Goal: Task Accomplishment & Management: Use online tool/utility

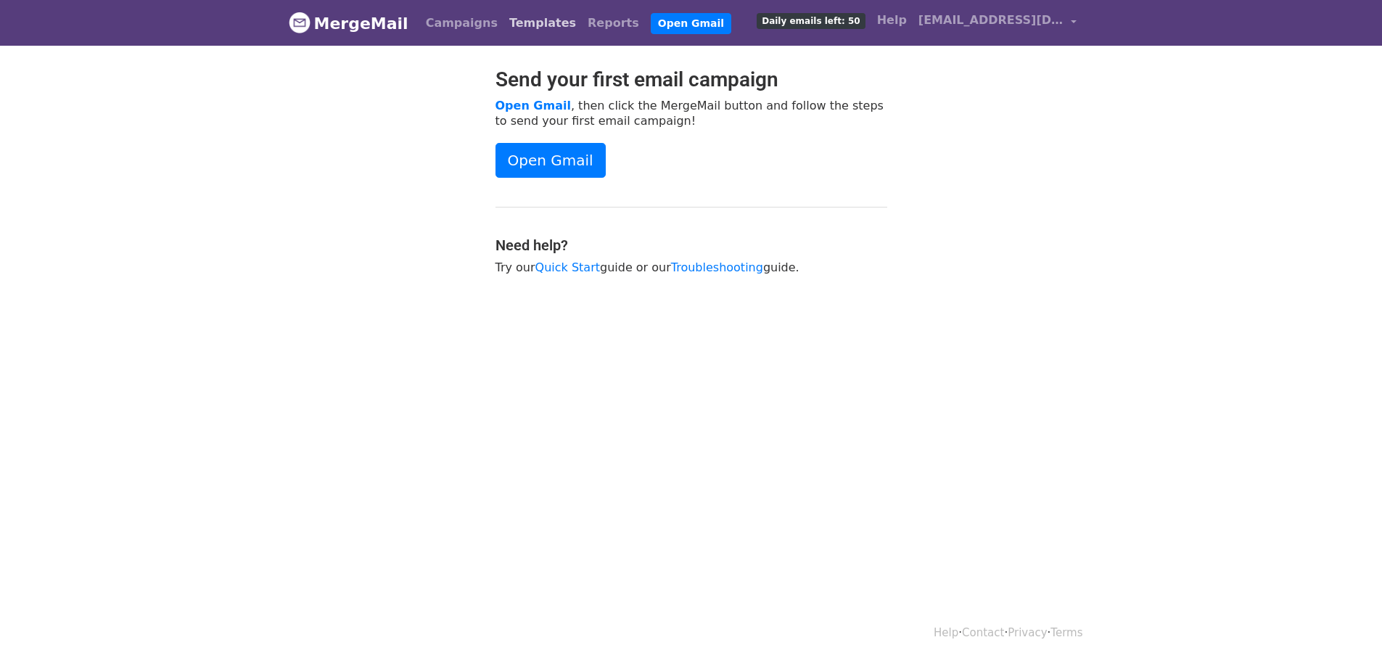
click at [516, 25] on link "Templates" at bounding box center [542, 23] width 78 height 29
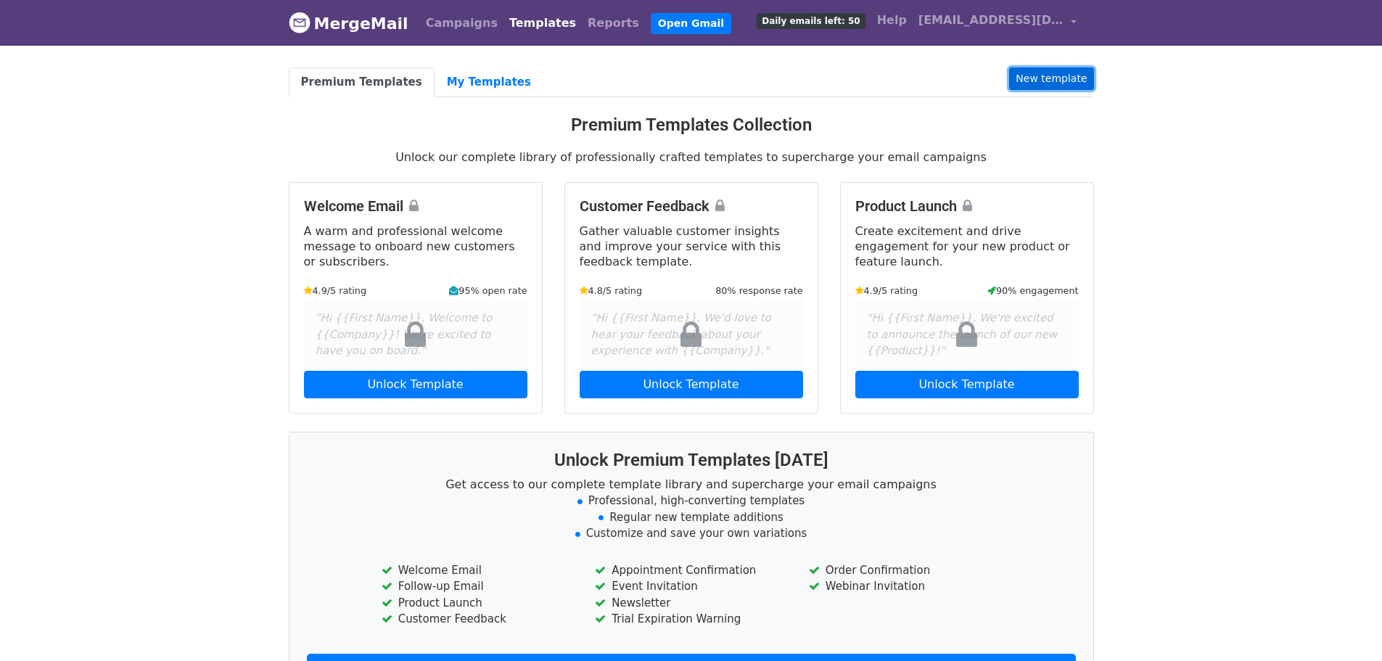
click at [1074, 85] on link "New template" at bounding box center [1051, 78] width 84 height 22
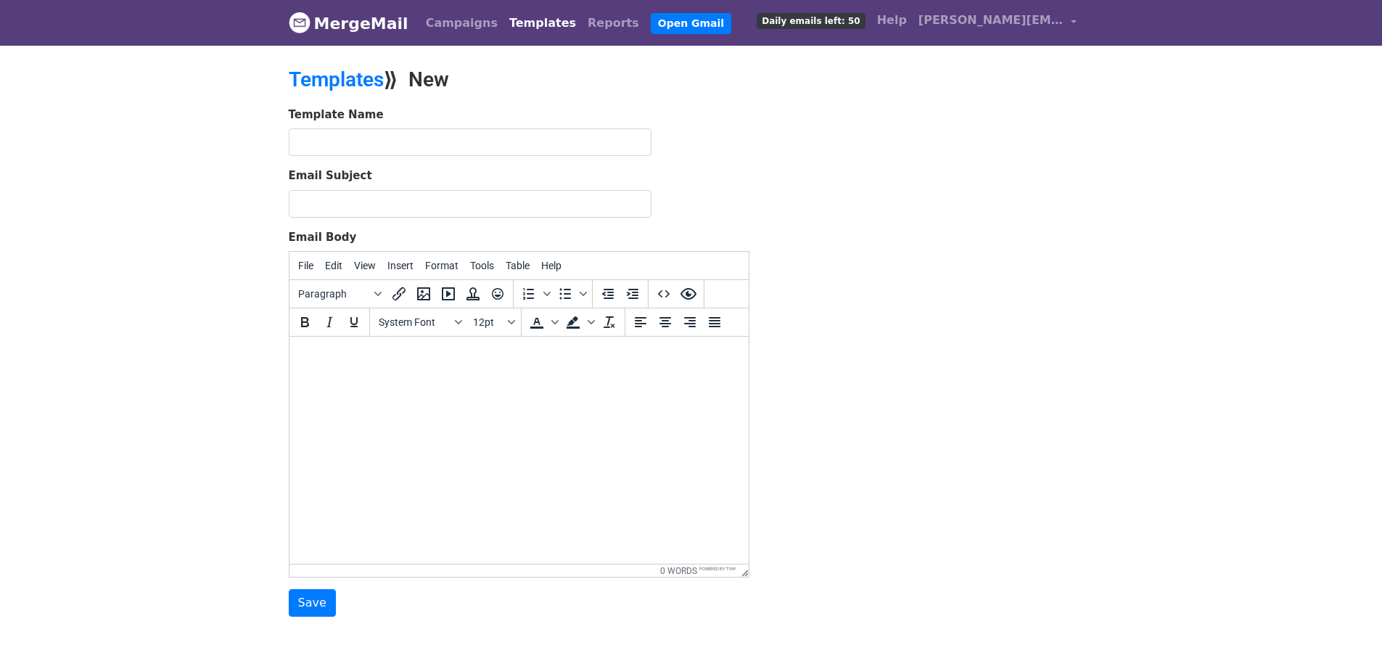
click at [421, 376] on html at bounding box center [518, 356] width 459 height 39
paste body
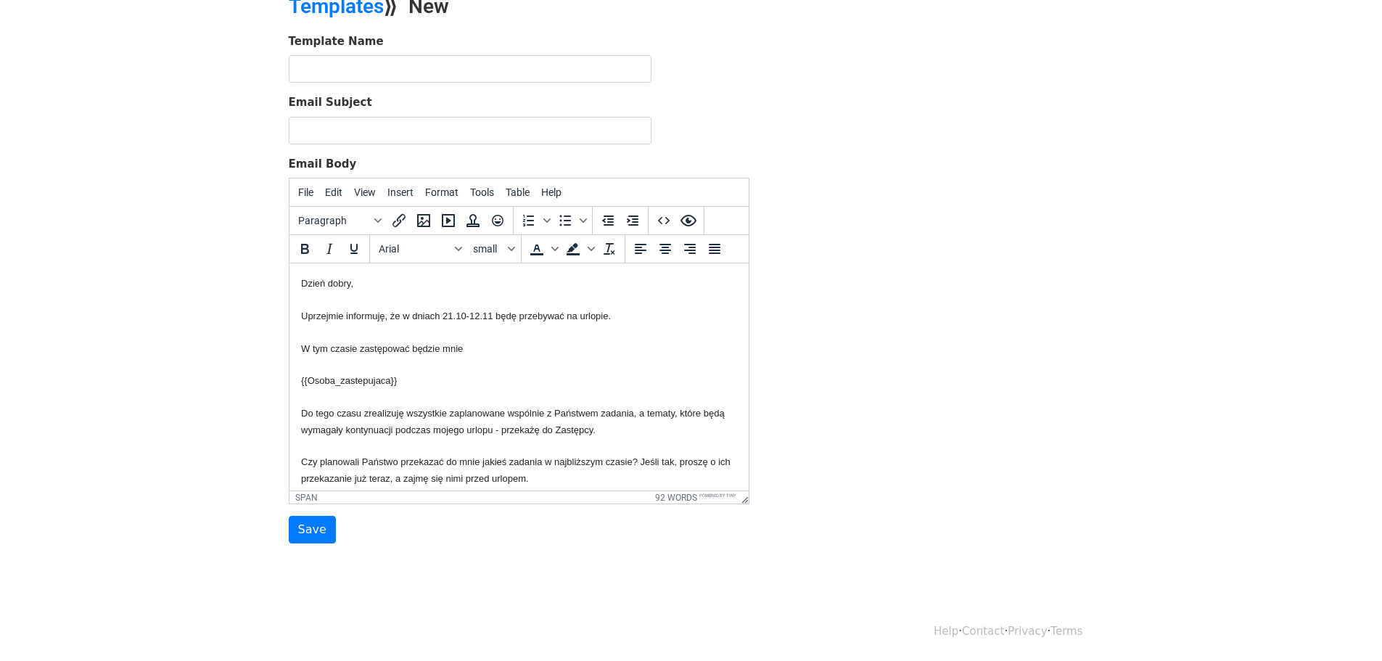
click at [842, 190] on div "Template Name Email Subject Email Body File Edit View Insert Format Tools Table…" at bounding box center [691, 288] width 827 height 511
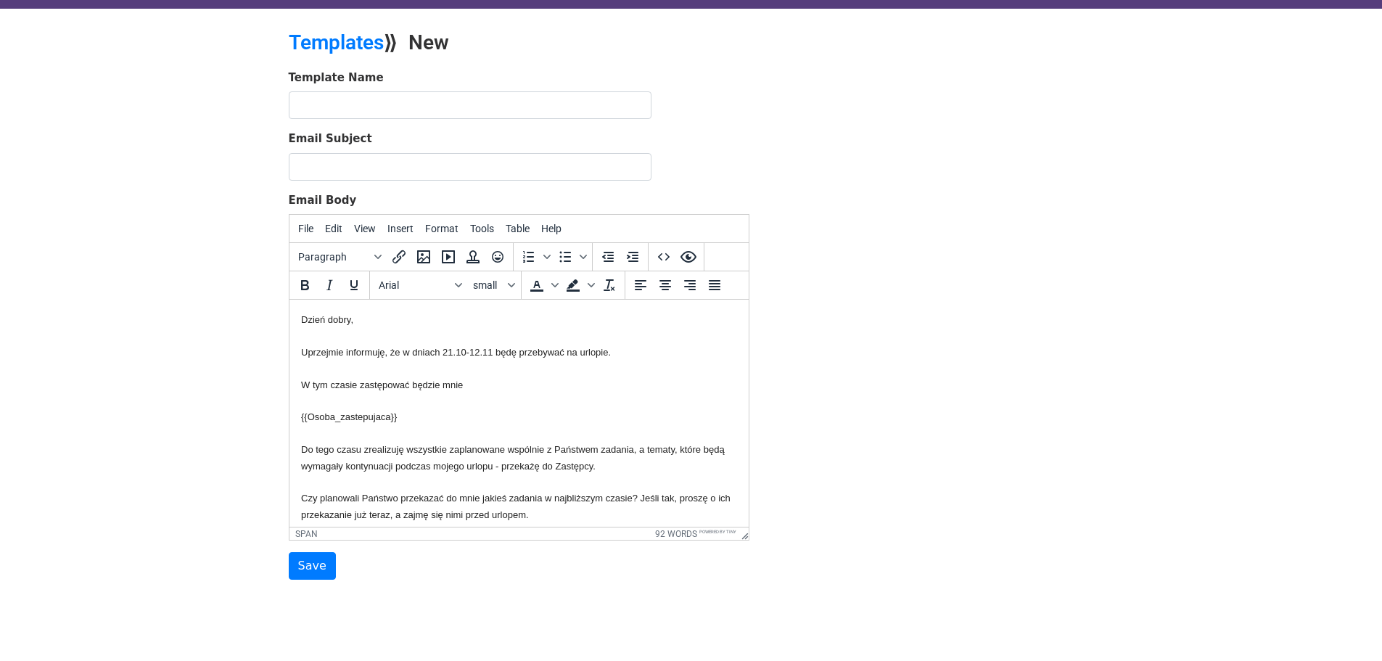
scroll to position [1, 0]
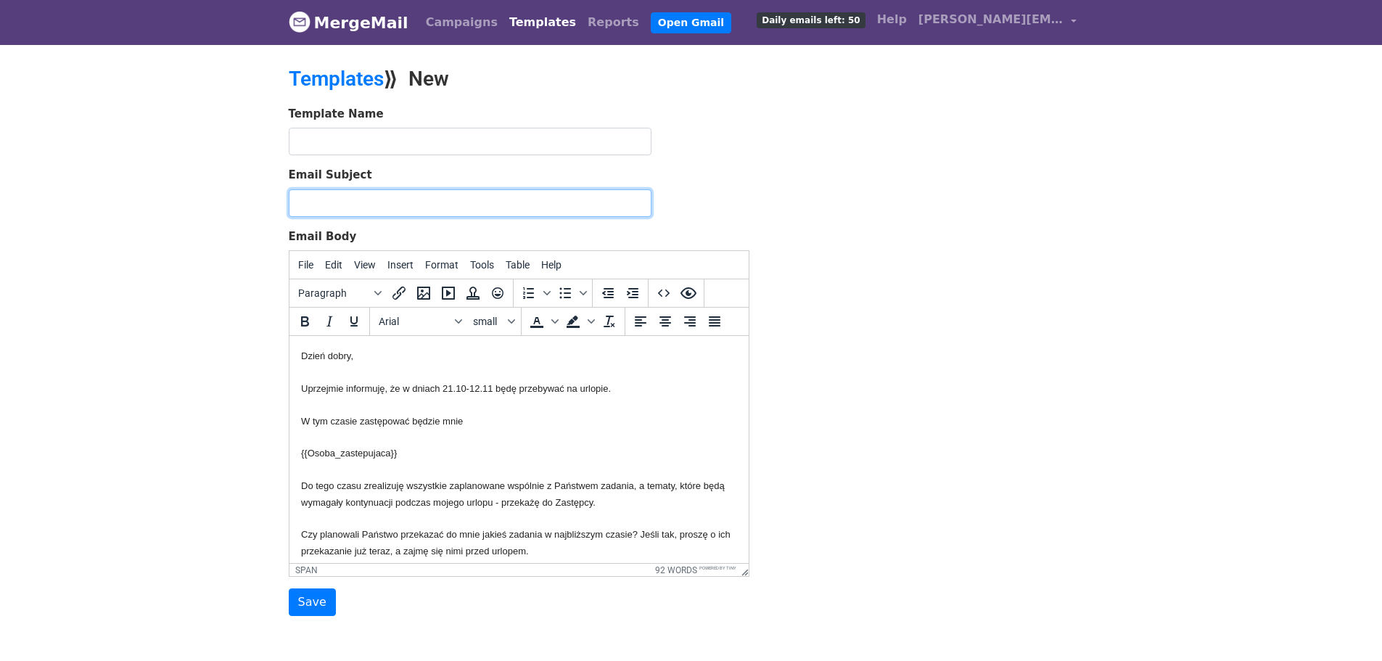
click at [431, 206] on input "Email Subject" at bounding box center [470, 203] width 363 height 28
paste input "{{Tytul_maila}}"
type input "{{Tytul_maila}}"
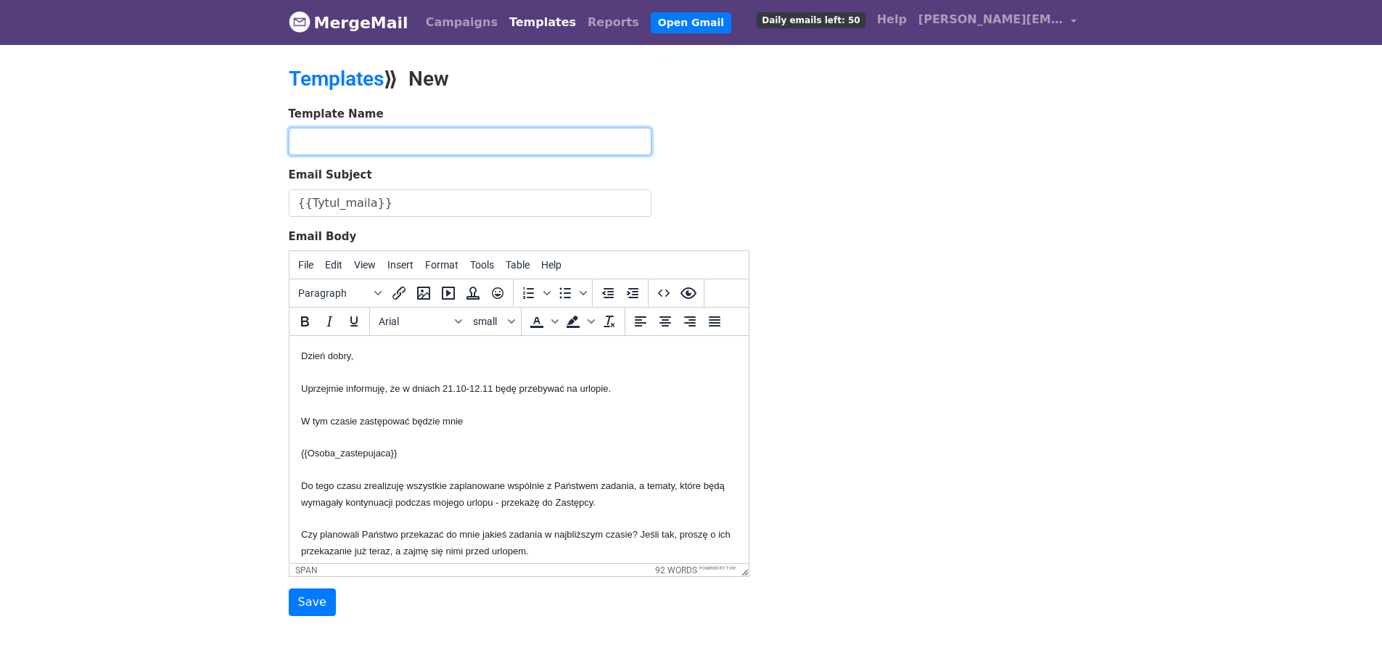
click at [465, 143] on input "text" at bounding box center [470, 142] width 363 height 28
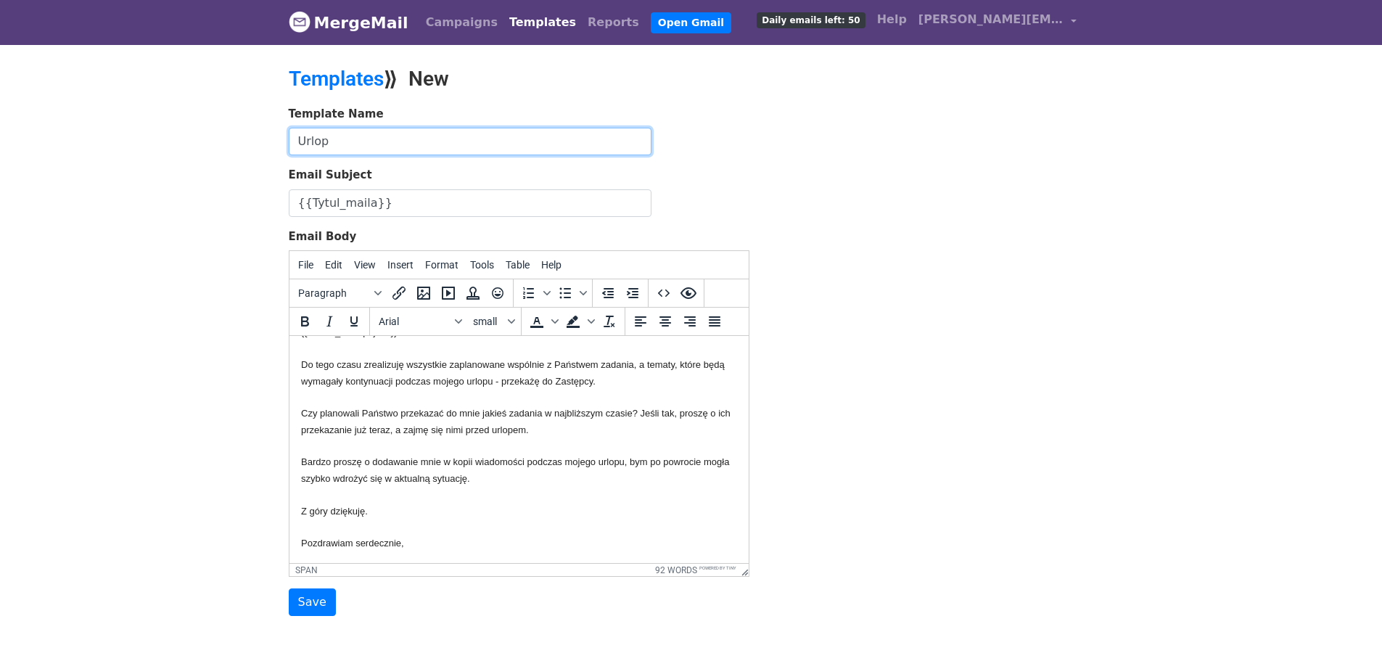
scroll to position [0, 0]
type input "Urlop"
click at [1073, 423] on div "Template Name Urlop Email Subject {{Tytul_maila}} Email Body File Edit View Ins…" at bounding box center [691, 362] width 827 height 511
drag, startPoint x: 189, startPoint y: 368, endPoint x: 206, endPoint y: 371, distance: 17.8
click at [189, 368] on body "MergeMail Campaigns Templates Reports Open Gmail Daily emails left: 50 Help m.k…" at bounding box center [691, 337] width 1382 height 675
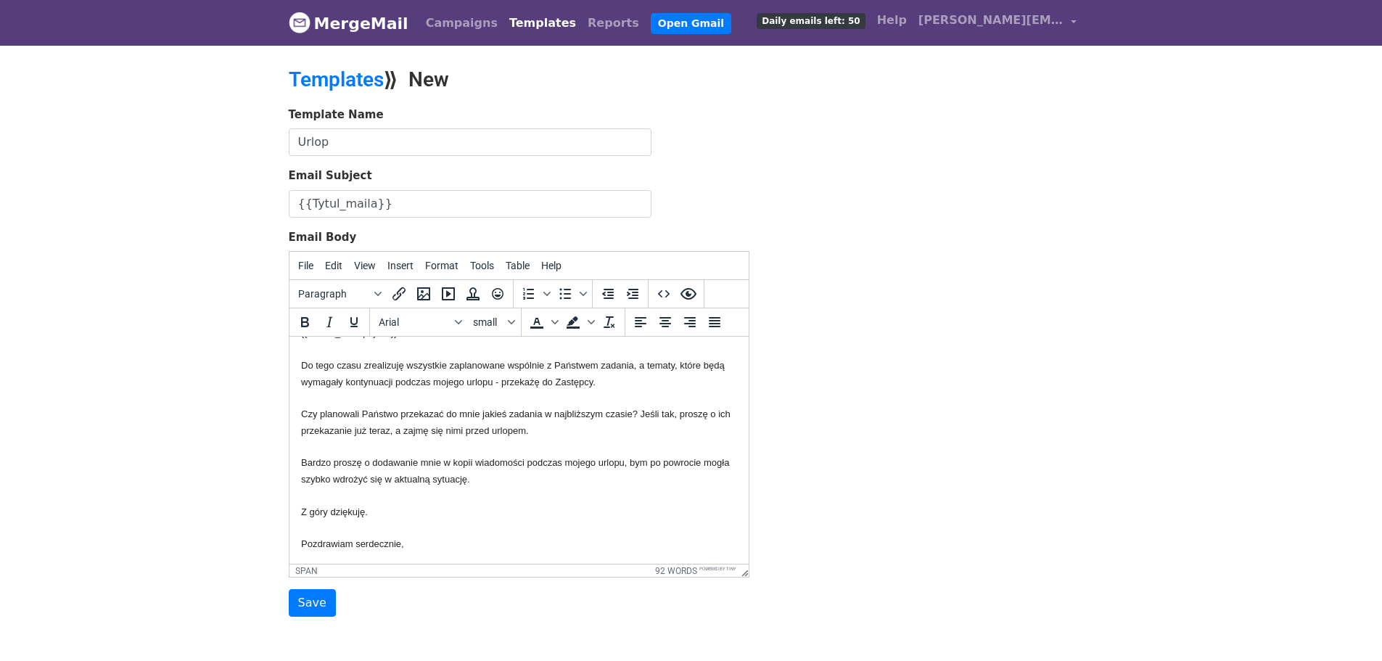
click at [548, 465] on span "Bardzo proszę o dodawanie mnie w kopii wiadomości podczas mojego urlopu, bym po…" at bounding box center [514, 470] width 428 height 27
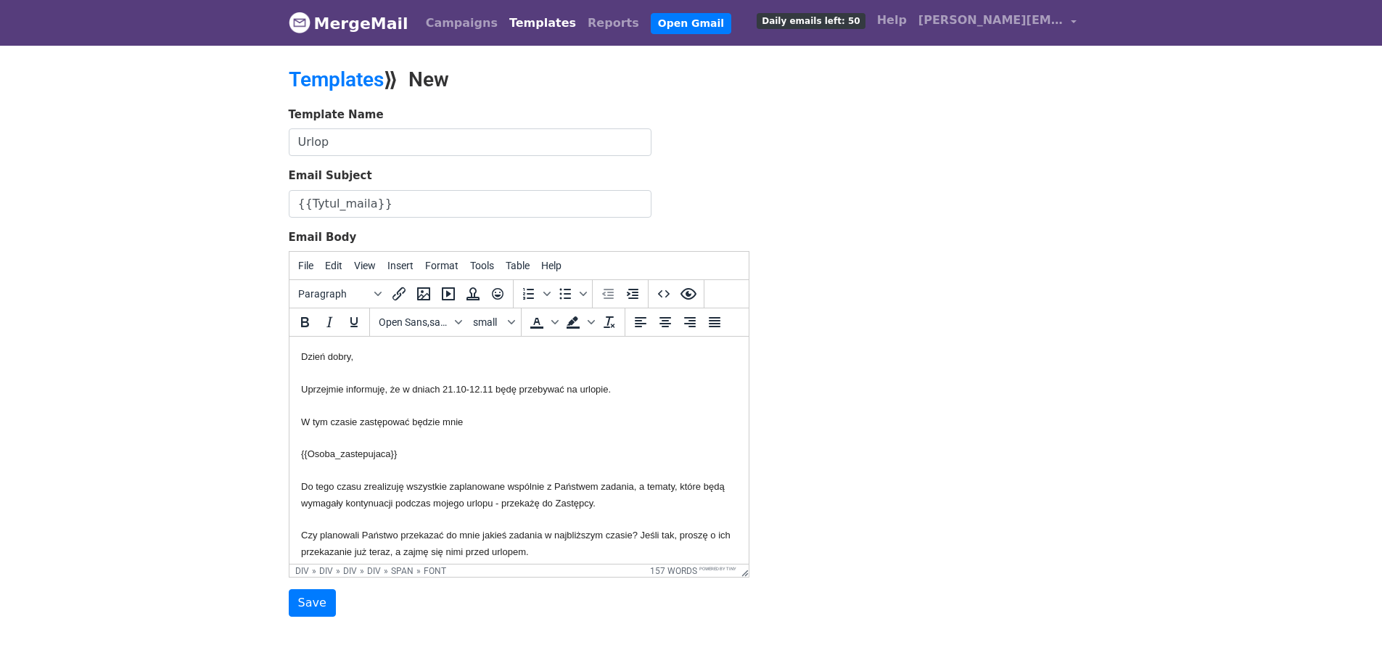
click at [971, 385] on div "Template Name Urlop Email Subject {{Tytul_maila}} Email Body File Edit View Ins…" at bounding box center [691, 362] width 827 height 511
click at [313, 603] on input "Save" at bounding box center [312, 603] width 47 height 28
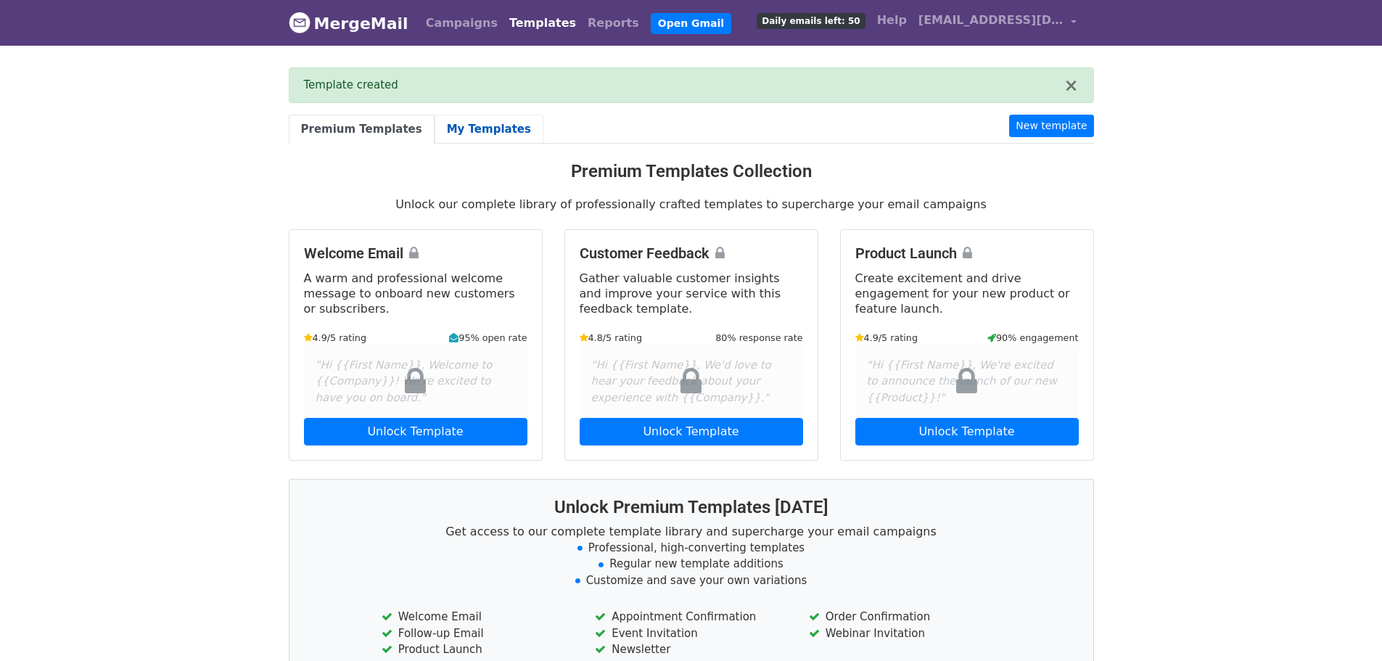
click at [478, 127] on link "My Templates" at bounding box center [488, 130] width 109 height 30
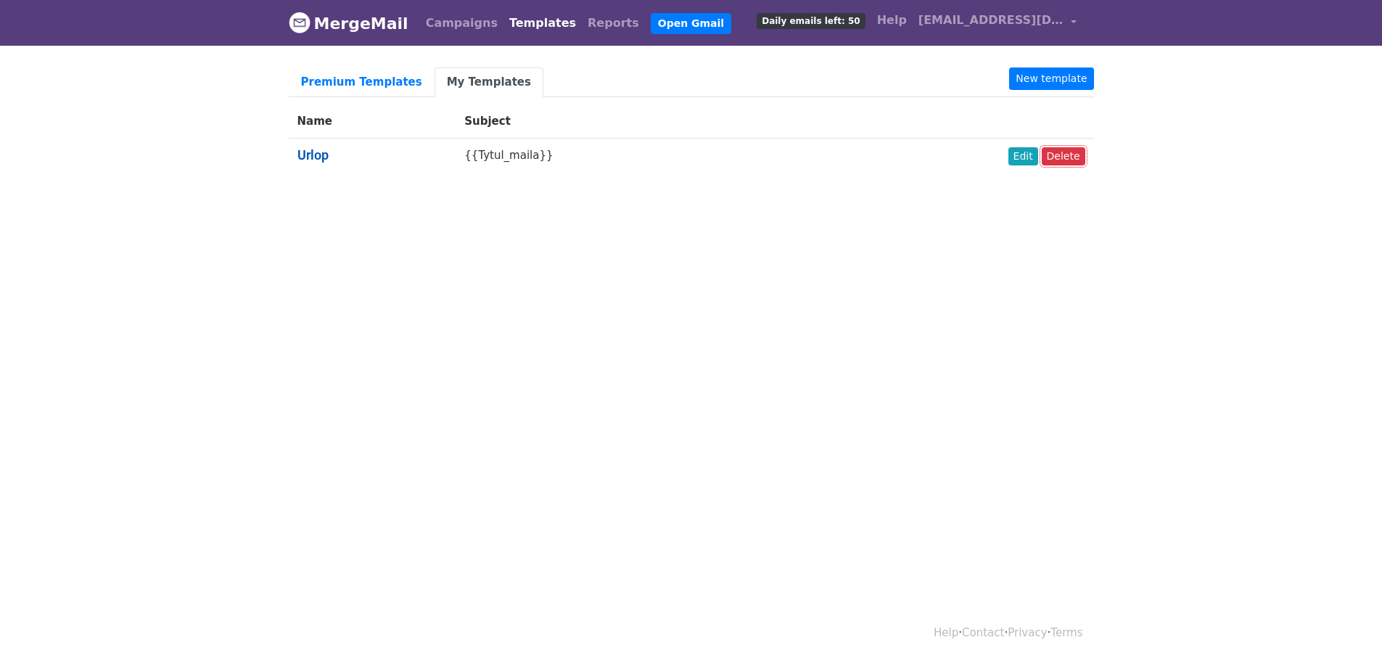
click at [313, 152] on link "Urlop" at bounding box center [312, 154] width 31 height 15
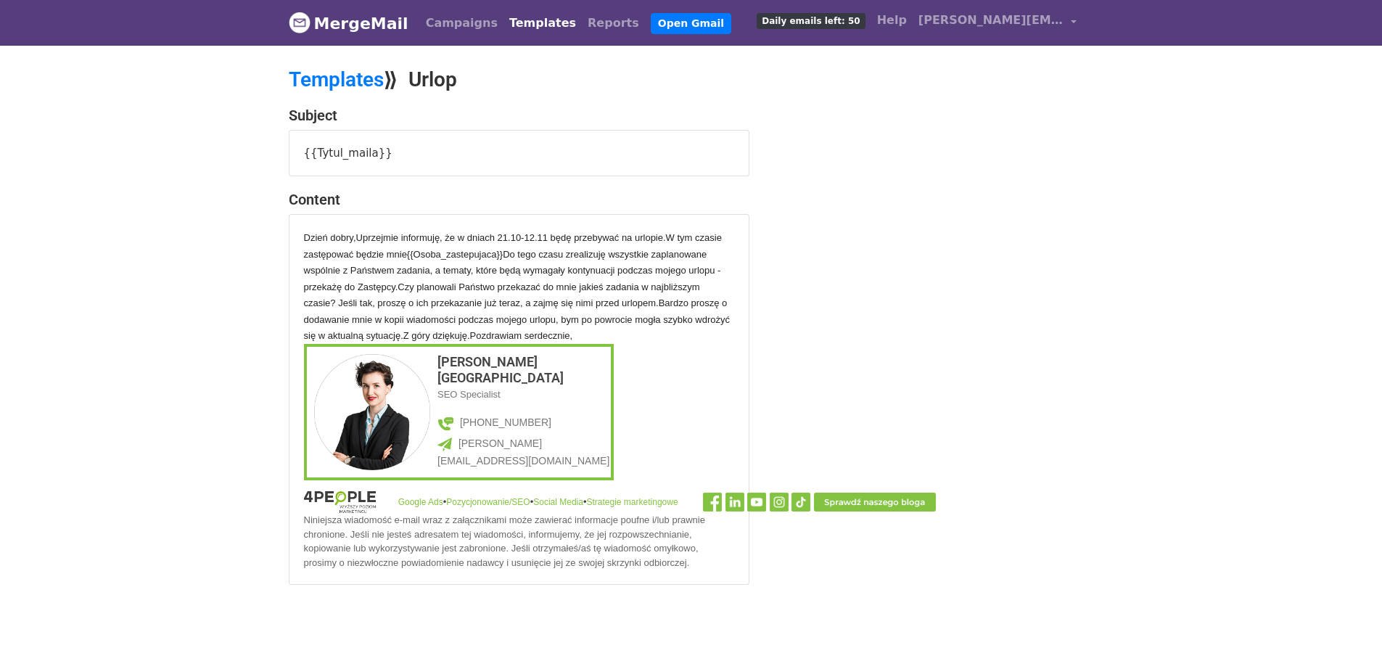
click at [520, 24] on link "Templates" at bounding box center [542, 23] width 78 height 29
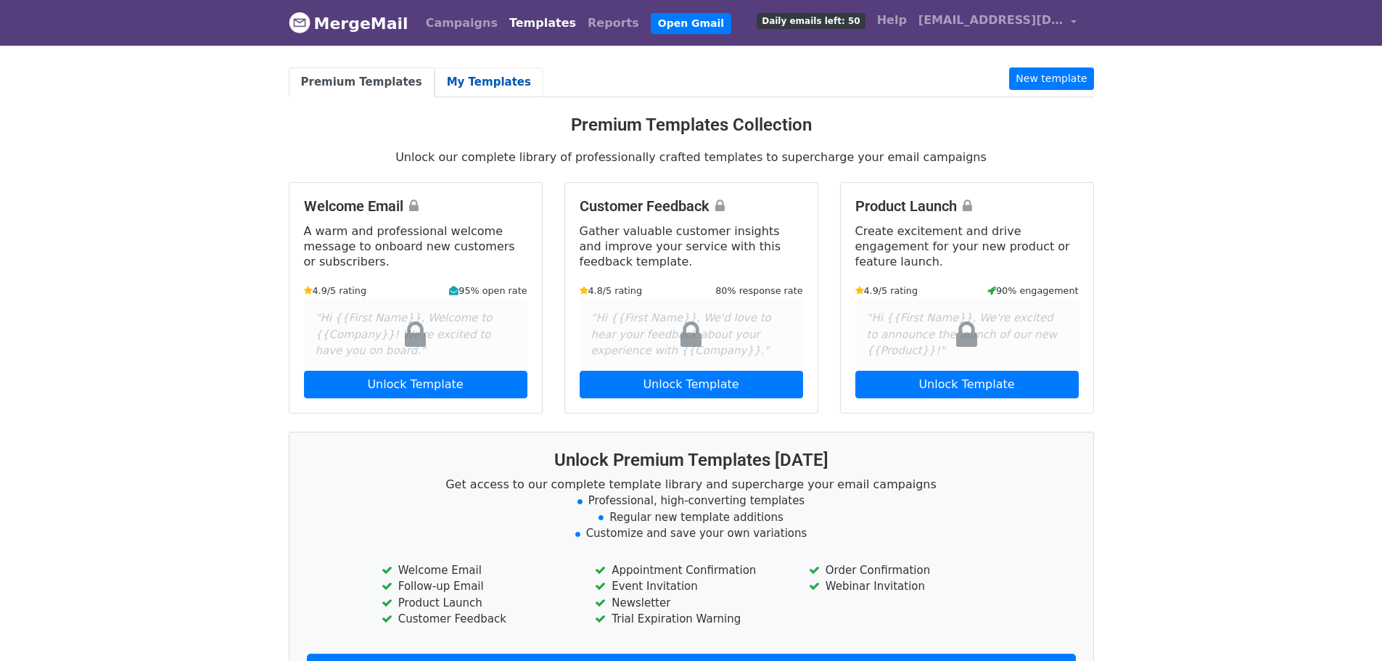
click at [477, 91] on link "My Templates" at bounding box center [488, 82] width 109 height 30
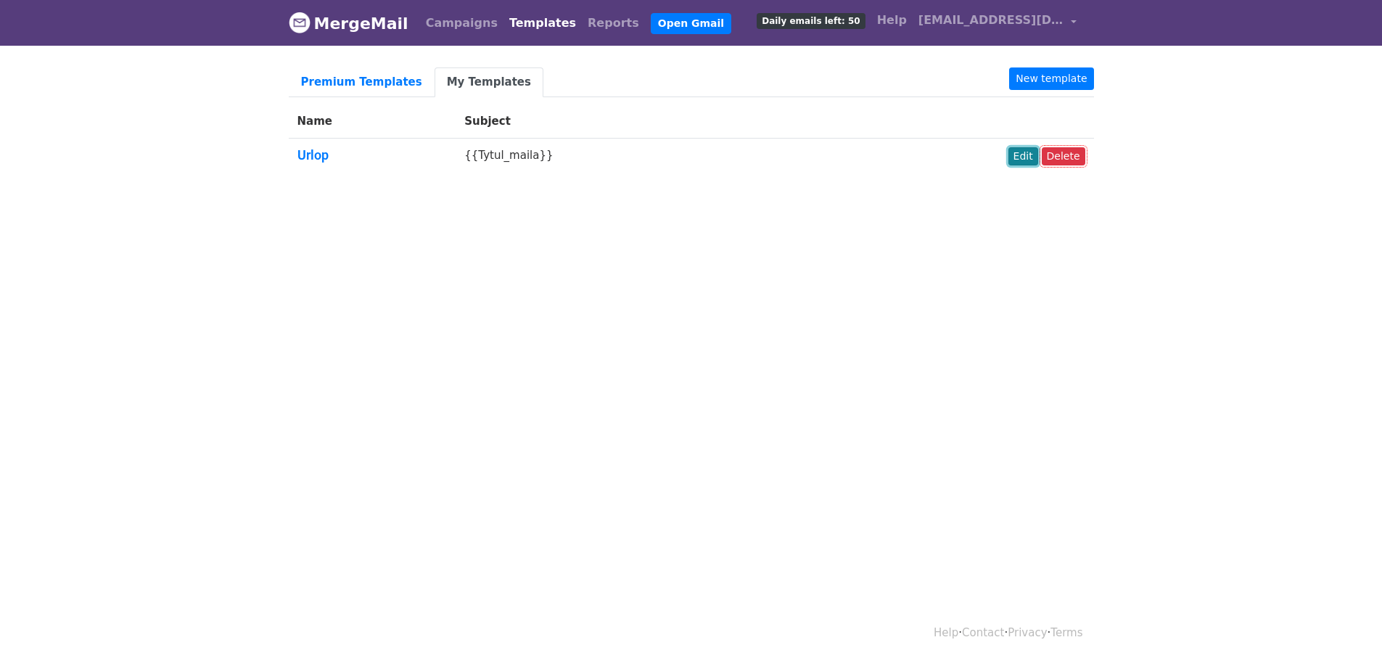
click at [1029, 161] on link "Edit" at bounding box center [1023, 156] width 30 height 18
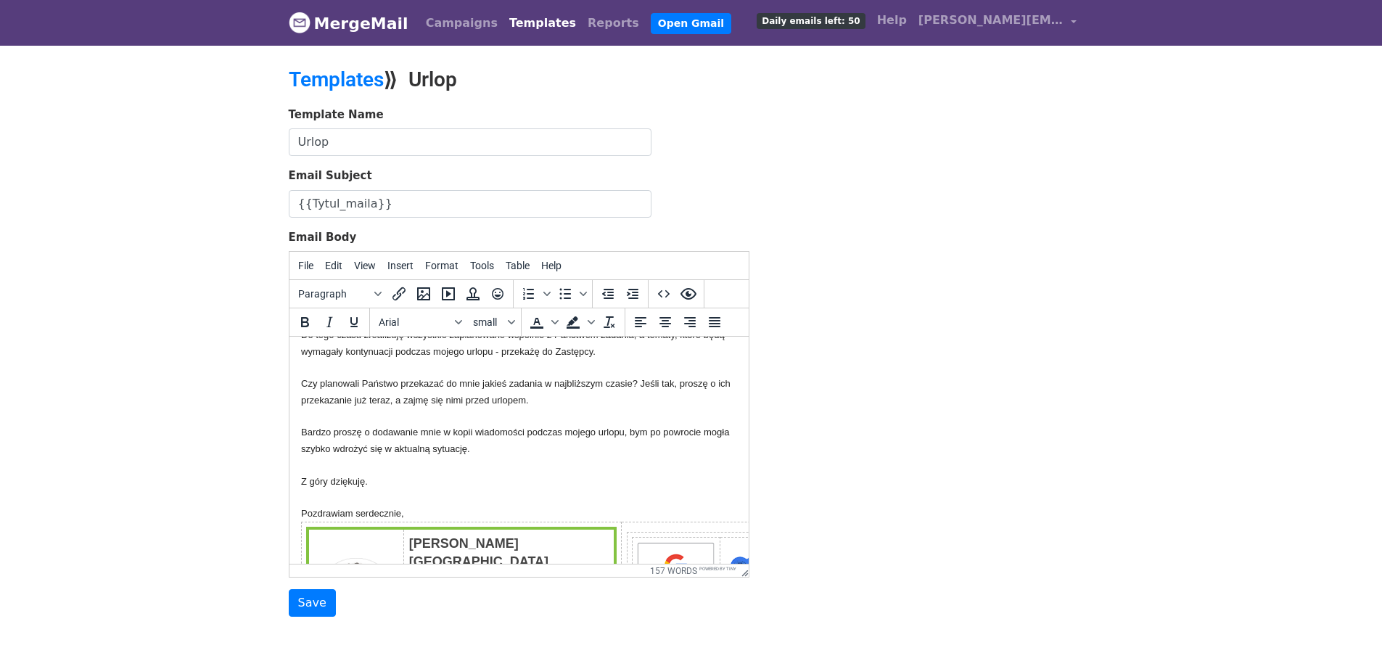
scroll to position [145, 0]
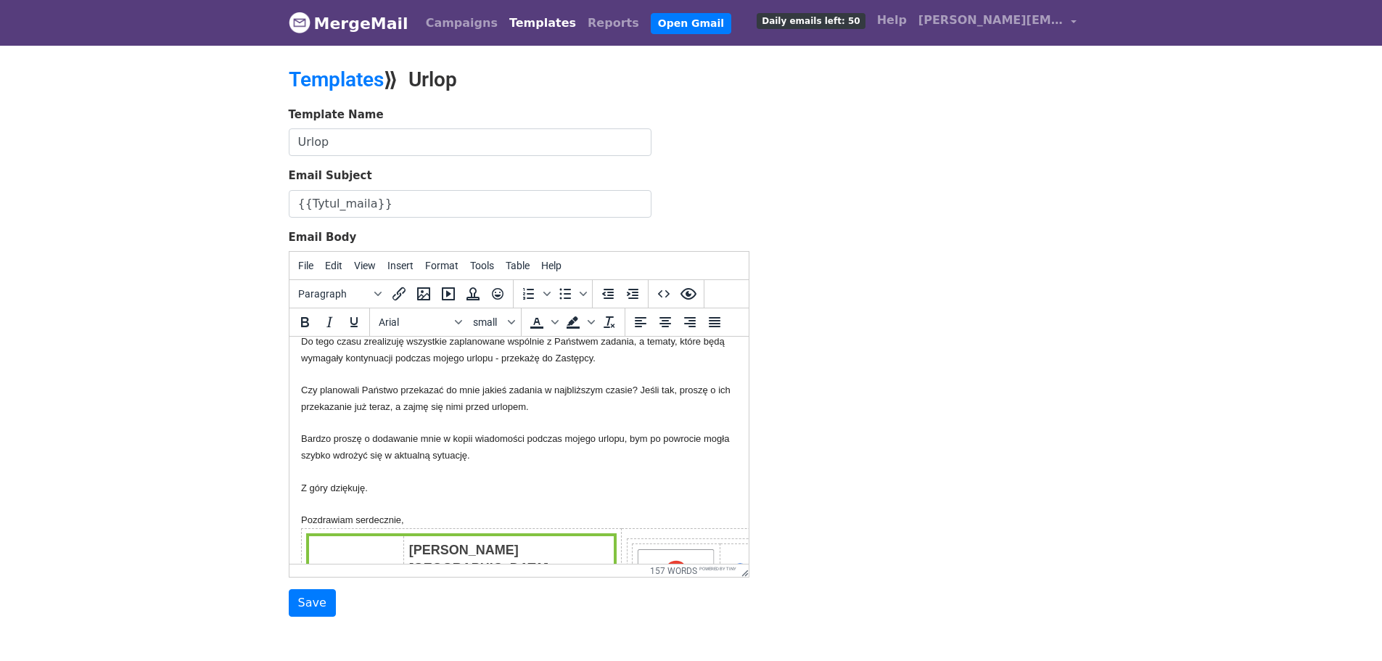
click at [435, 520] on body "Dzień dobry, Uprzejmie informuję, że w dniach 21.10-12.11 będę przebywać na url…" at bounding box center [518, 497] width 436 height 589
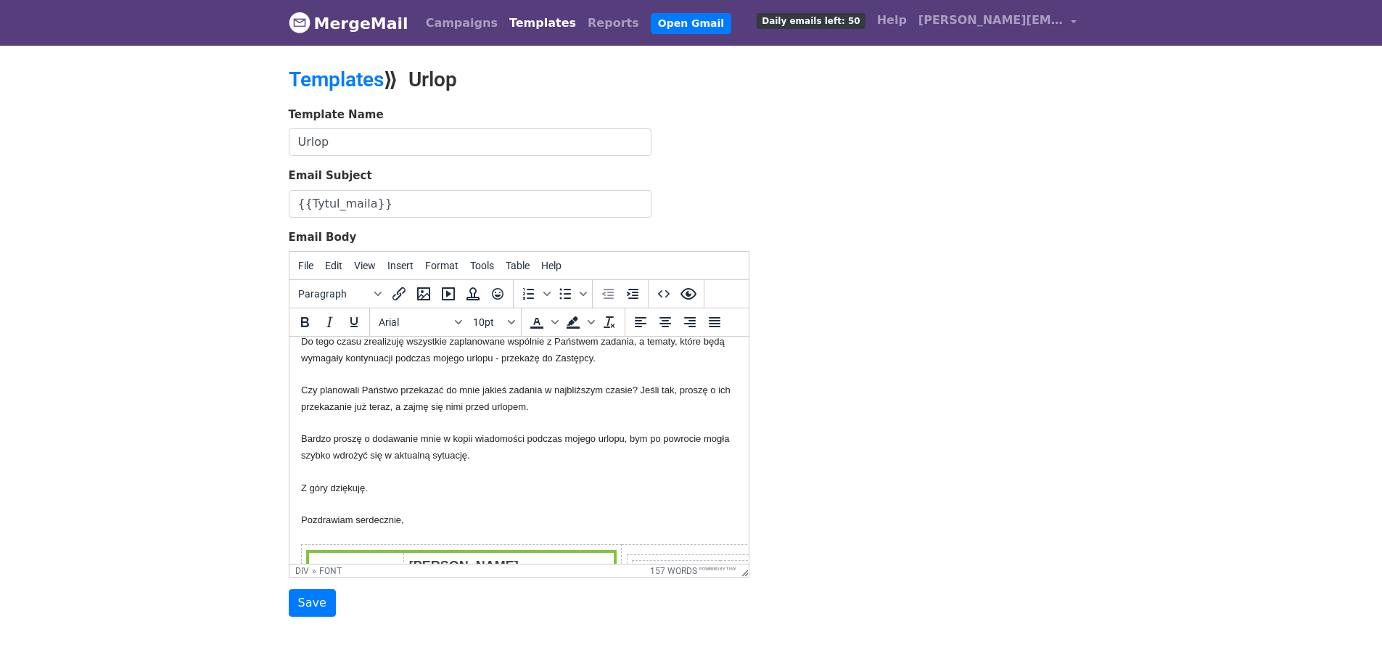
click at [558, 466] on body "Dzień dobry, Uprzejmie informuję, że w dniach 21.10-12.11 będę przebywać na url…" at bounding box center [518, 505] width 436 height 605
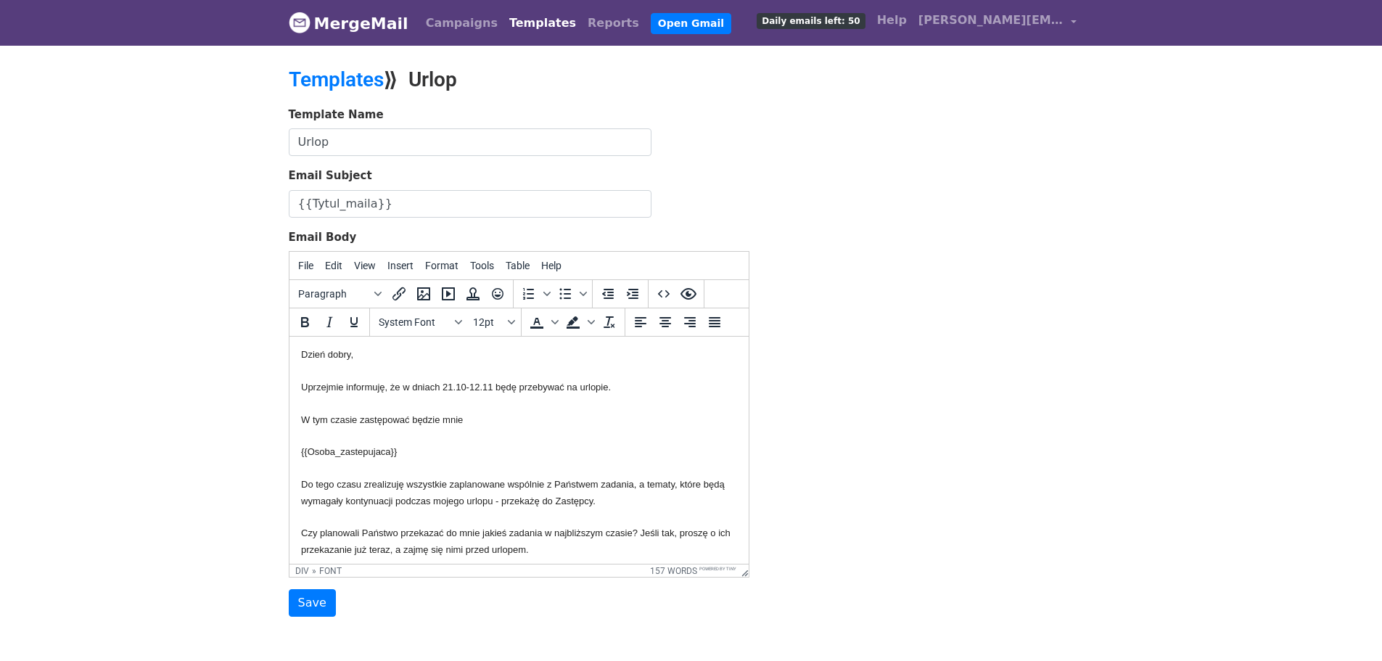
scroll to position [0, 0]
click at [318, 609] on input "Save" at bounding box center [312, 603] width 47 height 28
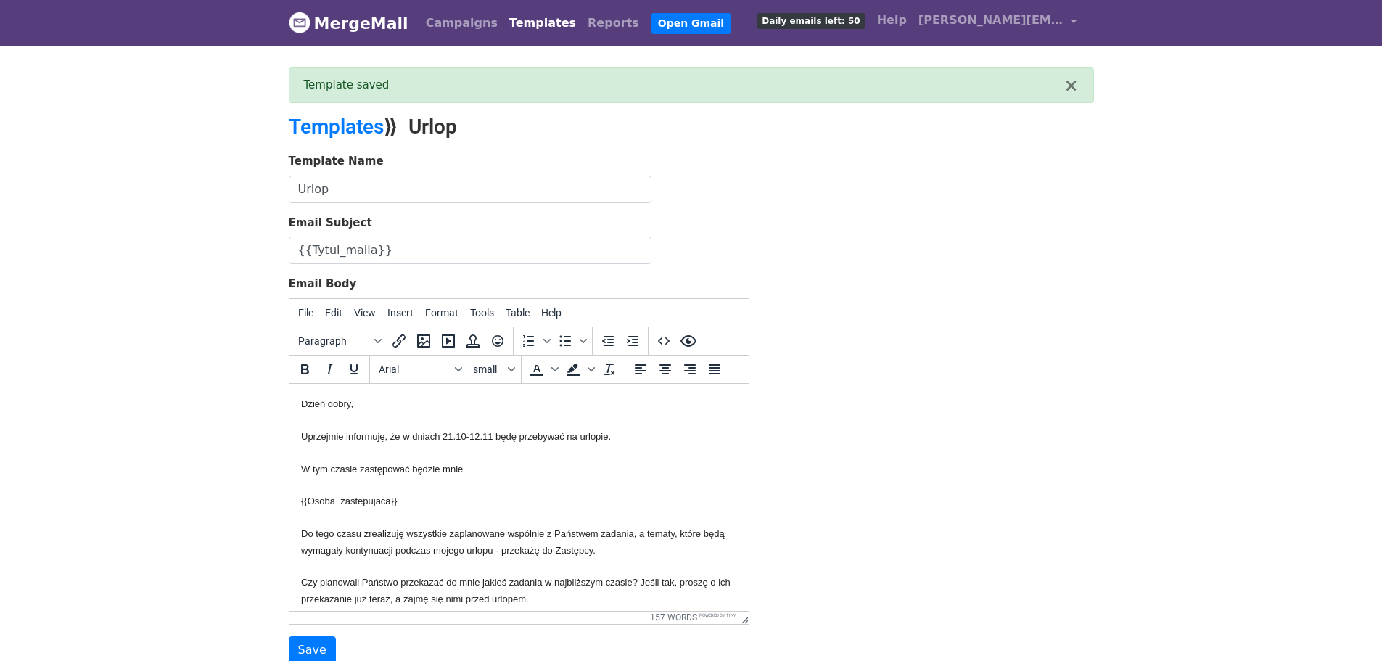
click at [532, 27] on link "Templates" at bounding box center [542, 23] width 78 height 29
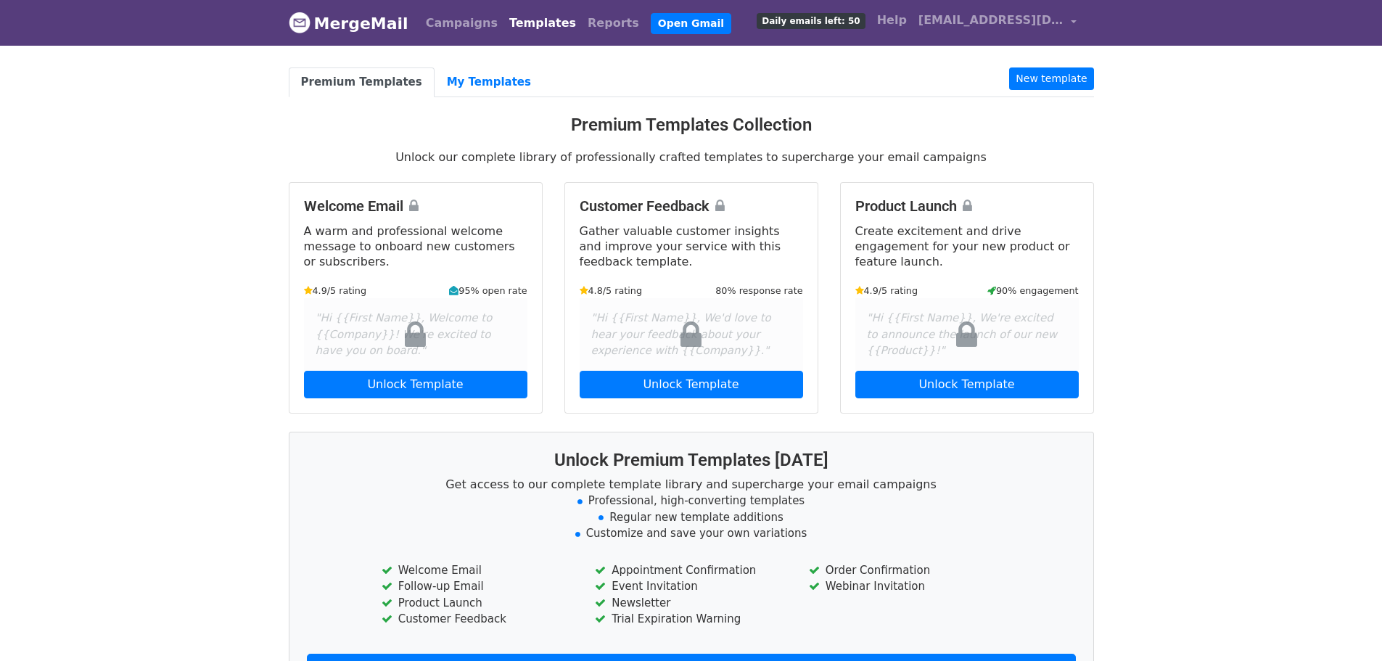
click at [519, 28] on link "Templates" at bounding box center [542, 23] width 78 height 29
